Goal: Browse casually: Explore the website without a specific task or goal

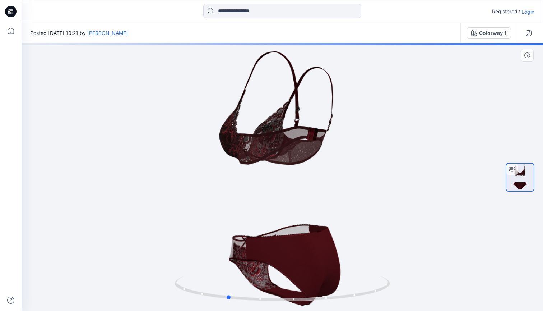
drag, startPoint x: 286, startPoint y: 179, endPoint x: 184, endPoint y: 177, distance: 102.0
click at [184, 177] on div at bounding box center [282, 177] width 521 height 268
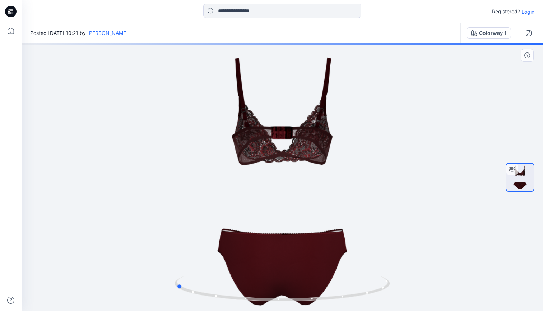
drag, startPoint x: 306, startPoint y: 157, endPoint x: 213, endPoint y: 153, distance: 92.4
click at [213, 153] on div at bounding box center [282, 177] width 521 height 268
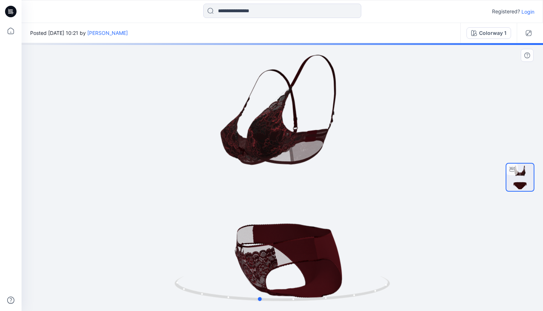
drag, startPoint x: 316, startPoint y: 152, endPoint x: 230, endPoint y: 149, distance: 85.5
click at [231, 149] on div at bounding box center [282, 177] width 521 height 268
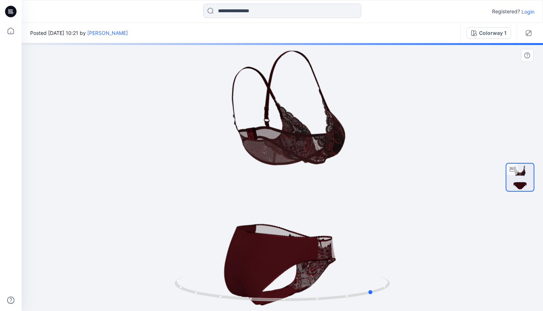
drag, startPoint x: 308, startPoint y: 152, endPoint x: 218, endPoint y: 152, distance: 89.8
click at [218, 152] on div at bounding box center [282, 177] width 521 height 268
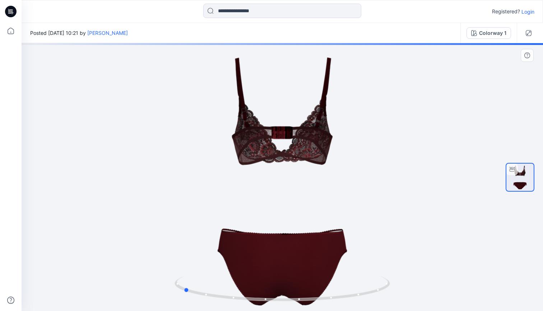
drag, startPoint x: 280, startPoint y: 135, endPoint x: 314, endPoint y: 203, distance: 75.5
click at [314, 203] on div at bounding box center [282, 177] width 521 height 268
drag, startPoint x: 309, startPoint y: 154, endPoint x: 306, endPoint y: 199, distance: 45.7
click at [306, 199] on div at bounding box center [282, 177] width 521 height 268
click at [514, 178] on img at bounding box center [519, 176] width 27 height 27
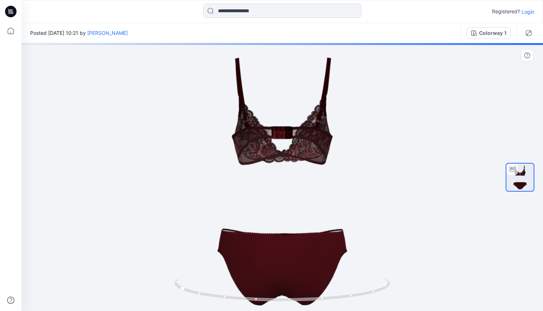
click at [514, 170] on icon at bounding box center [512, 169] width 6 height 6
drag, startPoint x: 303, startPoint y: 126, endPoint x: 302, endPoint y: 150, distance: 24.1
click at [303, 150] on div at bounding box center [282, 177] width 521 height 268
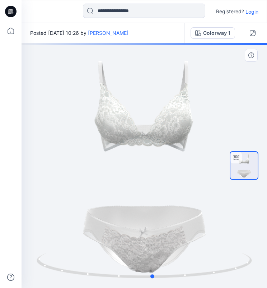
drag, startPoint x: 144, startPoint y: 135, endPoint x: 152, endPoint y: 188, distance: 53.1
click at [152, 188] on div at bounding box center [145, 165] width 246 height 245
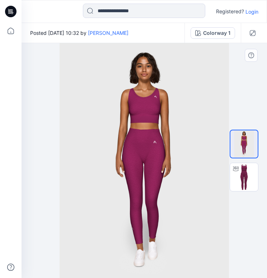
drag, startPoint x: 184, startPoint y: 143, endPoint x: 148, endPoint y: 141, distance: 35.9
click at [147, 142] on img at bounding box center [145, 160] width 170 height 235
click at [234, 176] on img at bounding box center [244, 177] width 28 height 28
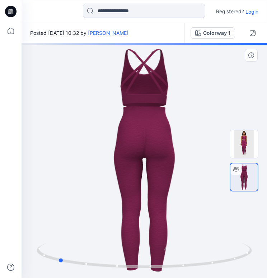
drag, startPoint x: 200, startPoint y: 158, endPoint x: 115, endPoint y: 156, distance: 85.9
click at [115, 156] on div at bounding box center [145, 160] width 246 height 235
